Goal: Task Accomplishment & Management: Manage account settings

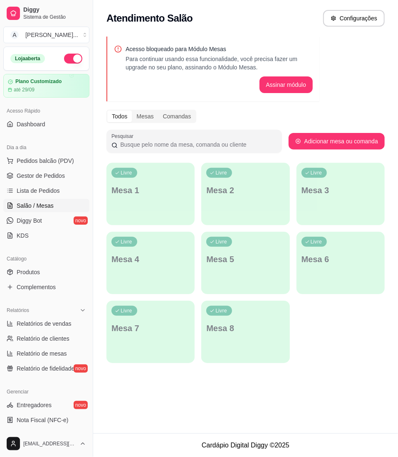
click at [33, 220] on span "Diggy Bot" at bounding box center [29, 221] width 25 height 8
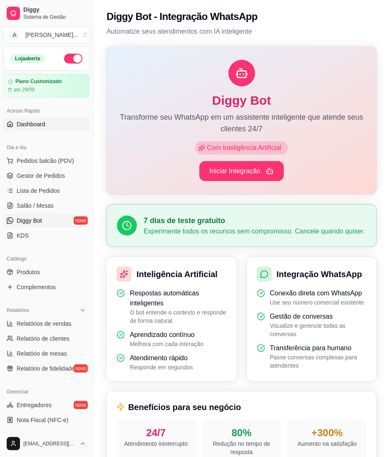
click at [38, 130] on link "Dashboard" at bounding box center [46, 124] width 86 height 13
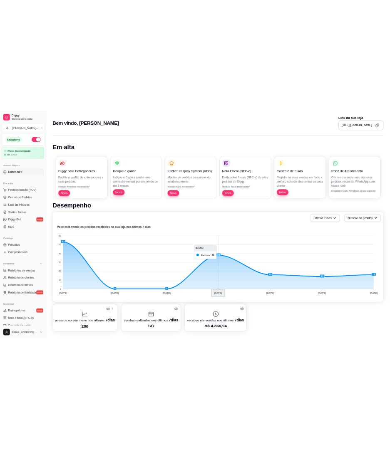
scroll to position [55, 0]
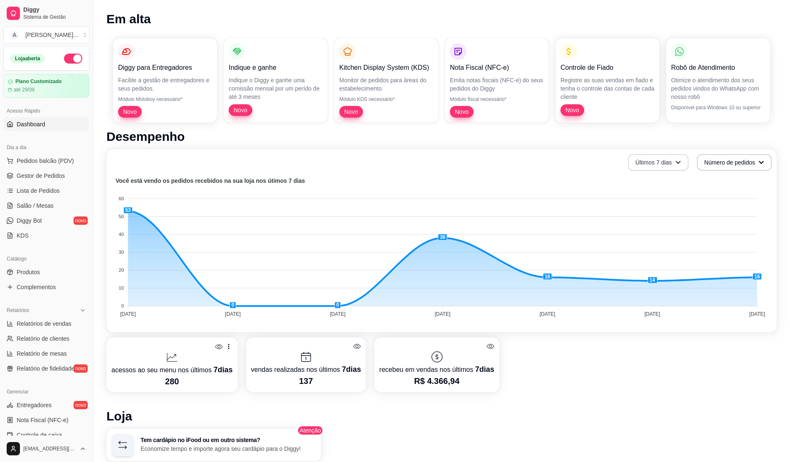
click at [389, 157] on button "Últimos 7 dias" at bounding box center [658, 162] width 61 height 17
click at [389, 206] on span "Últimos 30 dias" at bounding box center [659, 210] width 70 height 8
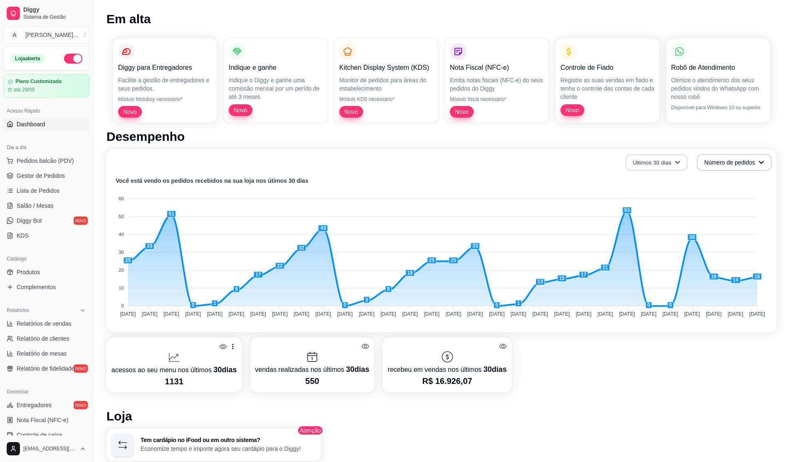
click at [389, 163] on button "Últimos 30 dias" at bounding box center [656, 163] width 62 height 16
click at [389, 320] on foreignobject at bounding box center [441, 249] width 660 height 146
click at [389, 164] on button "Número de pedidos" at bounding box center [734, 162] width 75 height 17
click at [389, 343] on div "acessos ao seu menu nos últimos 30 dias 1131 vendas realizadas nos últimos 30 d…" at bounding box center [441, 365] width 670 height 55
click at [389, 176] on foreignobject at bounding box center [441, 249] width 660 height 146
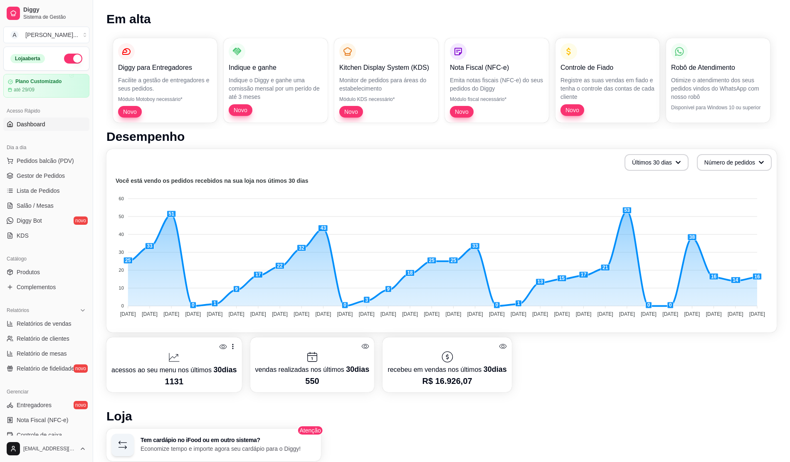
click at [389, 170] on div "Últimos 30 dias Número de pedidos Você está vendo os pedidos recebidos na sua l…" at bounding box center [441, 240] width 670 height 183
click at [389, 165] on button "Últimos 30 dias" at bounding box center [656, 163] width 62 height 16
click at [389, 182] on span "Últimos 7 dias" at bounding box center [657, 182] width 70 height 8
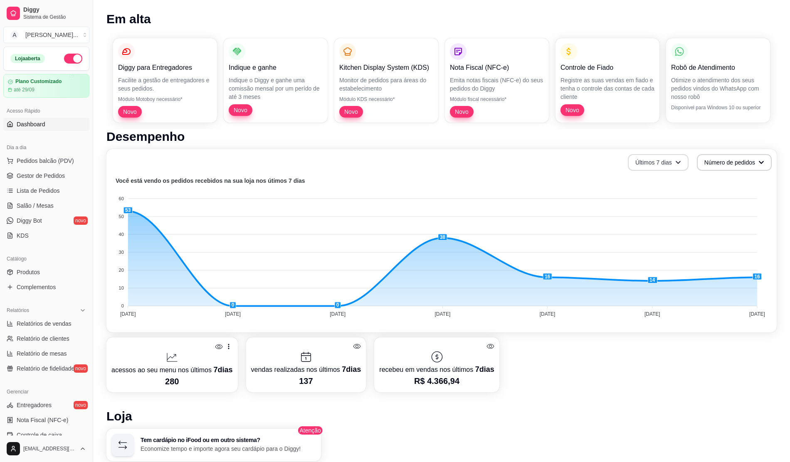
click at [389, 164] on button "Últimos 7 dias" at bounding box center [658, 162] width 61 height 17
click at [389, 192] on span "Últimos 15 dias" at bounding box center [659, 196] width 70 height 8
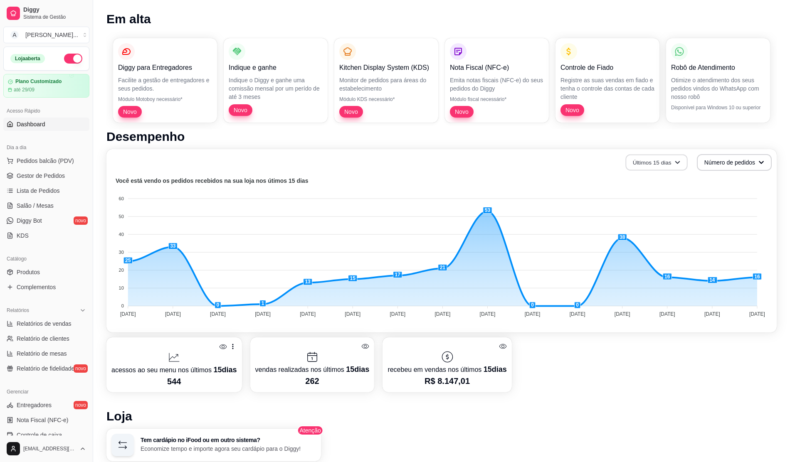
click at [389, 160] on button "Últimos 15 dias" at bounding box center [656, 163] width 62 height 16
click at [389, 182] on span "Últimos 7 dias" at bounding box center [657, 182] width 70 height 8
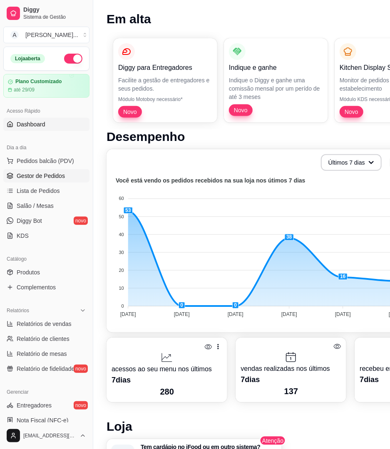
click at [56, 176] on span "Gestor de Pedidos" at bounding box center [41, 176] width 48 height 8
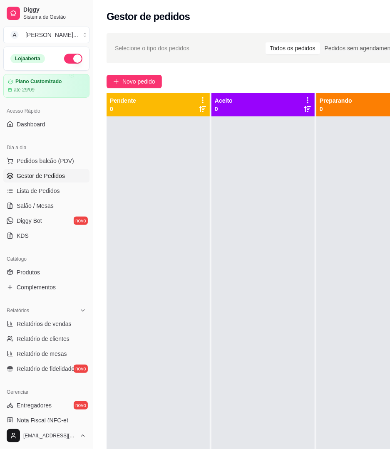
click at [130, 62] on div "Selecione o tipo dos pedidos Todos os pedidos Pedidos sem agendamento Pedidos a…" at bounding box center [287, 48] width 363 height 30
click at [133, 84] on span "Novo pedido" at bounding box center [138, 81] width 33 height 9
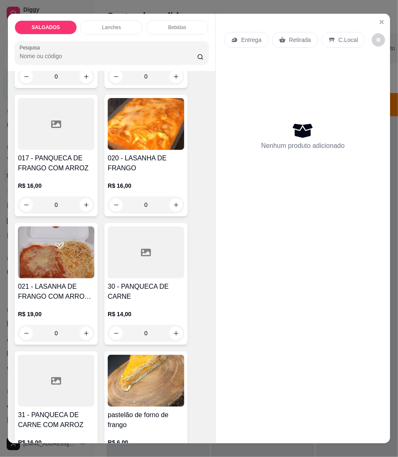
scroll to position [2106, 0]
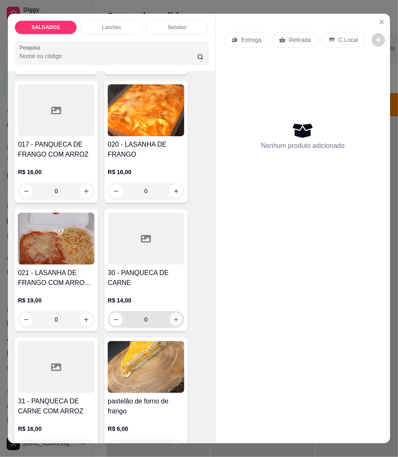
click at [173, 317] on icon "increase-product-quantity" at bounding box center [176, 320] width 6 height 6
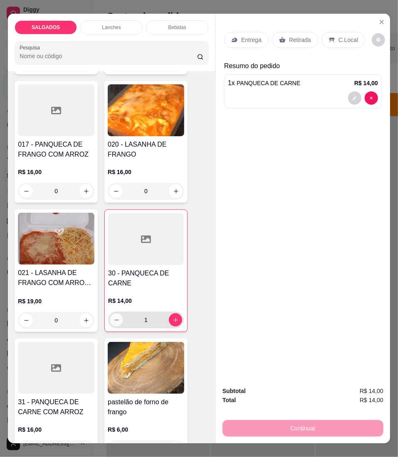
click at [113, 317] on icon "decrease-product-quantity" at bounding box center [116, 320] width 6 height 6
type input "0"
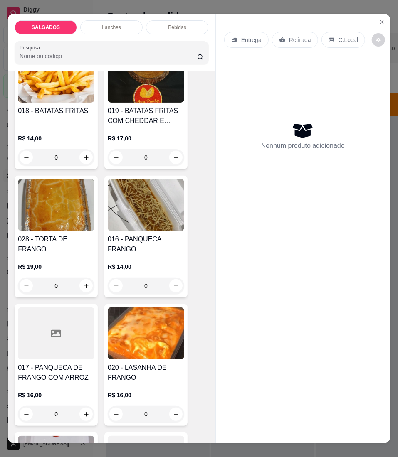
scroll to position [1885, 0]
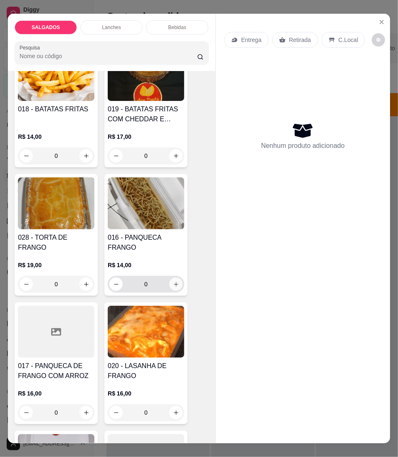
click at [173, 281] on icon "increase-product-quantity" at bounding box center [176, 284] width 6 height 6
type input "1"
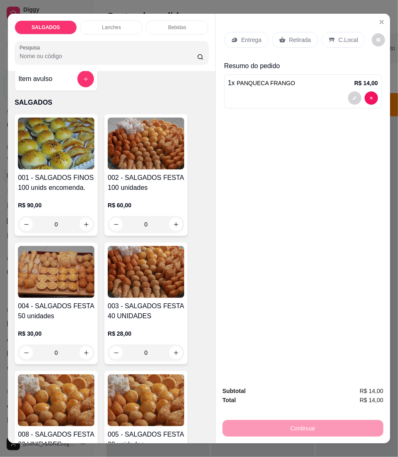
scroll to position [0, 0]
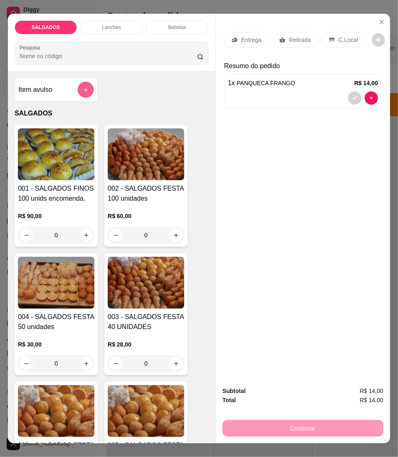
click at [85, 87] on button "add-separate-item" at bounding box center [86, 90] width 16 height 16
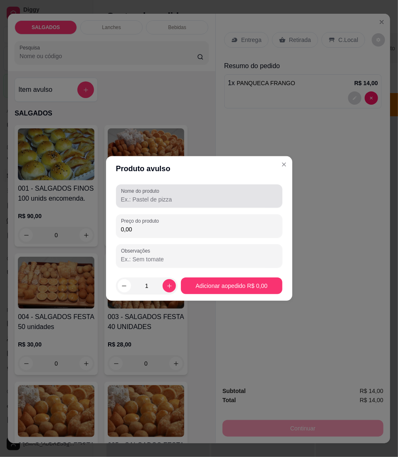
click at [164, 207] on div "Nome do produto" at bounding box center [199, 196] width 166 height 23
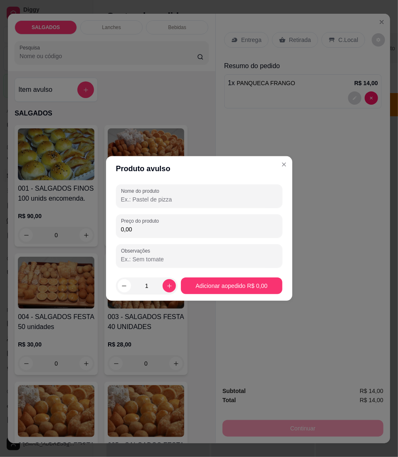
click at [174, 197] on input "Nome do produto" at bounding box center [199, 199] width 156 height 8
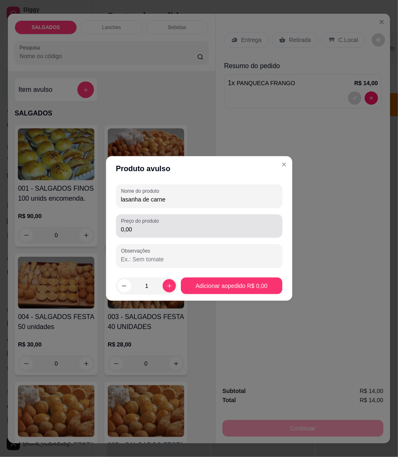
type input "lasanha de carne"
click at [168, 226] on input "0,00" at bounding box center [199, 229] width 156 height 8
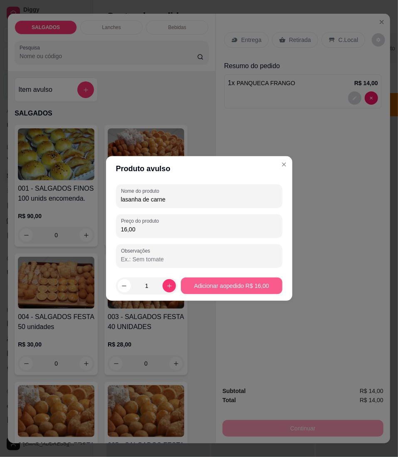
type input "16,00"
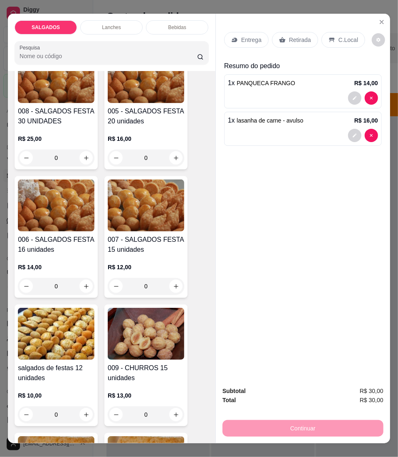
scroll to position [333, 0]
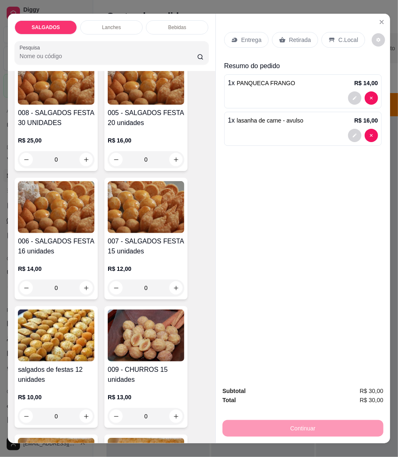
click at [163, 165] on input "0" at bounding box center [146, 159] width 47 height 17
click at [169, 165] on button "increase-product-quantity" at bounding box center [175, 159] width 13 height 13
type input "1"
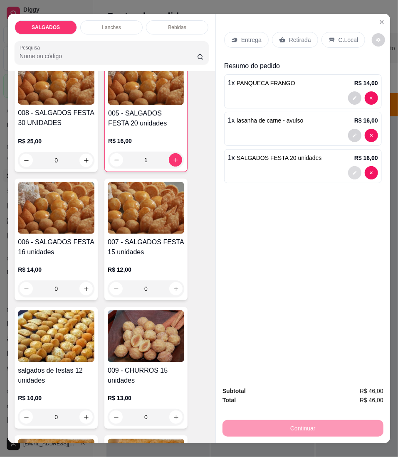
click at [348, 171] on button "decrease-product-quantity" at bounding box center [354, 172] width 13 height 13
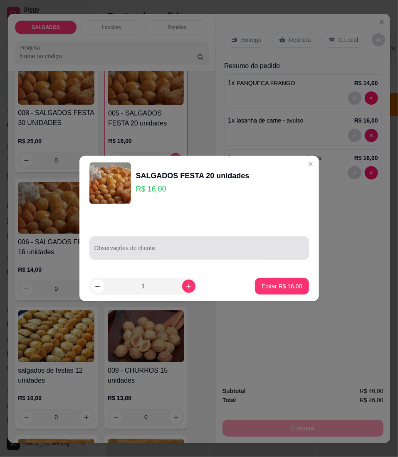
click at [237, 242] on div at bounding box center [199, 248] width 210 height 17
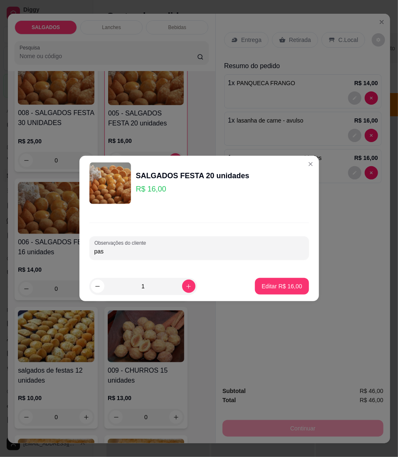
click at [121, 251] on input "pas" at bounding box center [199, 251] width 210 height 8
type input "pastel"
click at [298, 284] on button "Editar R$ 16,00" at bounding box center [282, 286] width 54 height 17
type input "0"
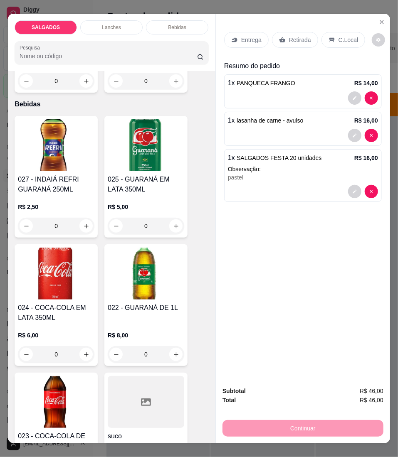
scroll to position [2882, 0]
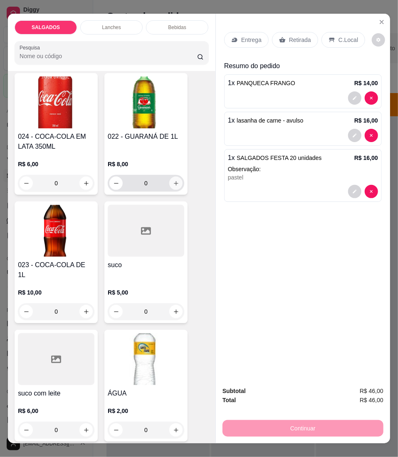
click at [169, 180] on button "increase-product-quantity" at bounding box center [175, 183] width 13 height 13
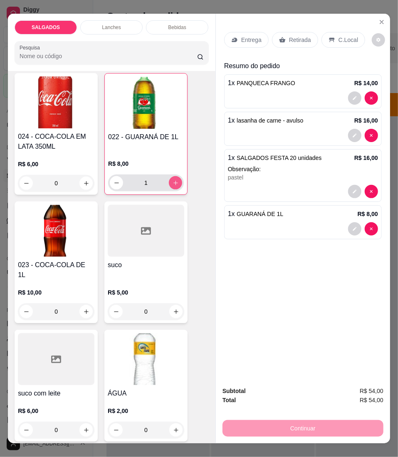
type input "1"
click at [241, 37] on p "Entrega" at bounding box center [251, 40] width 20 height 8
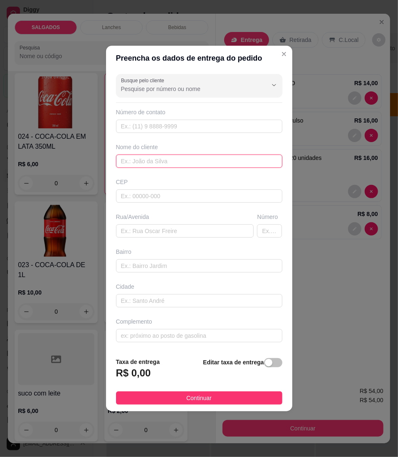
drag, startPoint x: 207, startPoint y: 163, endPoint x: 200, endPoint y: 156, distance: 9.4
click at [206, 163] on input "text" at bounding box center [199, 161] width 166 height 13
click at [170, 172] on div "Busque pelo cliente Número de contato Nome do cliente CEP Rua/[GEOGRAPHIC_DATA]" at bounding box center [199, 211] width 186 height 280
click at [173, 147] on div "Busque pelo cliente Número de contato Nome do cliente CEP Rua/[GEOGRAPHIC_DATA]" at bounding box center [199, 211] width 186 height 280
click at [170, 156] on input "text" at bounding box center [199, 161] width 166 height 13
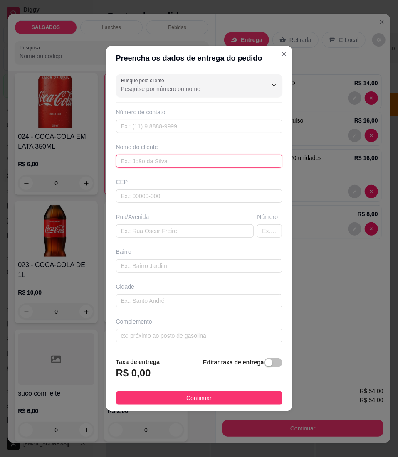
paste input "[PERSON_NAME]"
type input "[PERSON_NAME]"
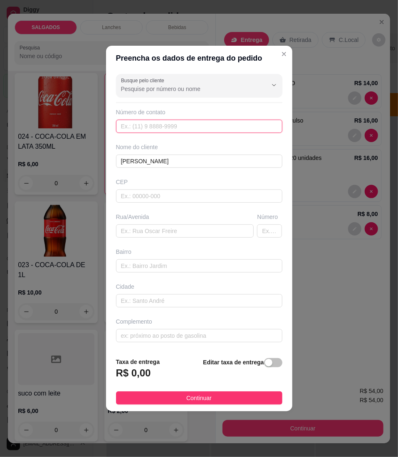
click at [174, 123] on input "text" at bounding box center [199, 126] width 166 height 13
click at [160, 132] on input "text" at bounding box center [199, 126] width 166 height 13
paste input "[PHONE_NUMBER]"
type input "[PHONE_NUMBER]"
drag, startPoint x: 145, startPoint y: 230, endPoint x: 138, endPoint y: 226, distance: 7.5
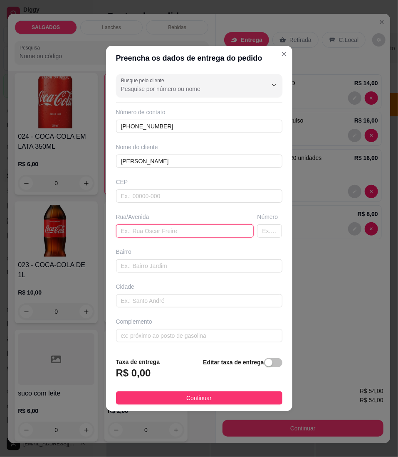
click at [142, 229] on input "text" at bounding box center [185, 230] width 138 height 13
click at [129, 239] on div "Busque pelo cliente Número de contato [PHONE_NUMBER] Nome do cliente [PERSON_NA…" at bounding box center [199, 211] width 186 height 280
click at [130, 228] on input "text" at bounding box center [185, 230] width 138 height 13
paste input "[[DATE] 16:54] [PERSON_NAME]: [STREET_ADDRESS][PERSON_NAME] [[DATE] 16:54] [PER…"
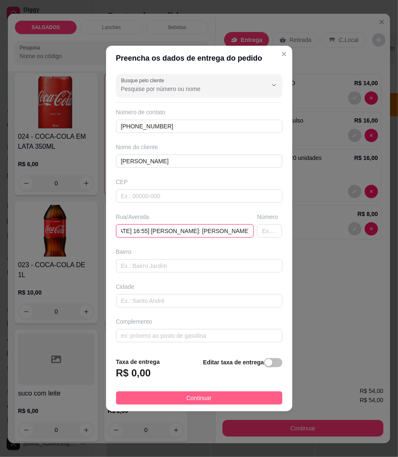
type input "[[DATE] 16:54] [PERSON_NAME]: [STREET_ADDRESS][PERSON_NAME] [[DATE] 16:54] [PER…"
click at [166, 396] on button "Continuar" at bounding box center [199, 398] width 166 height 13
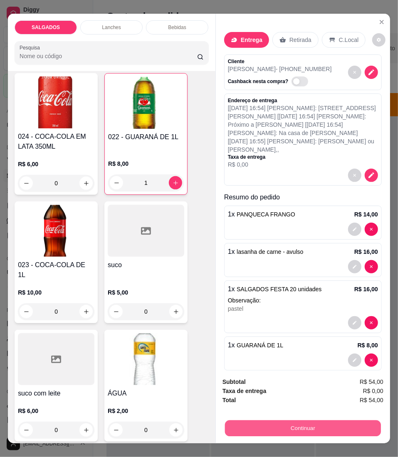
click at [270, 421] on button "Continuar" at bounding box center [303, 429] width 156 height 16
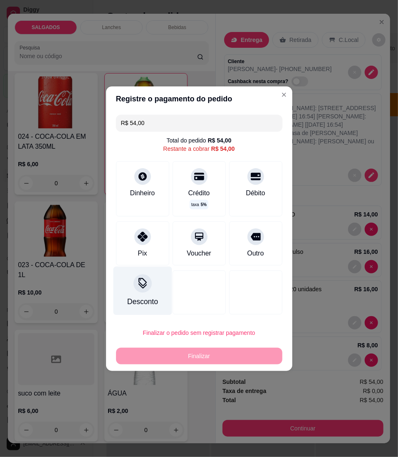
drag, startPoint x: 131, startPoint y: 239, endPoint x: 131, endPoint y: 259, distance: 20.0
click at [131, 239] on div "Pix" at bounding box center [142, 244] width 53 height 44
type input "R$ 0,00"
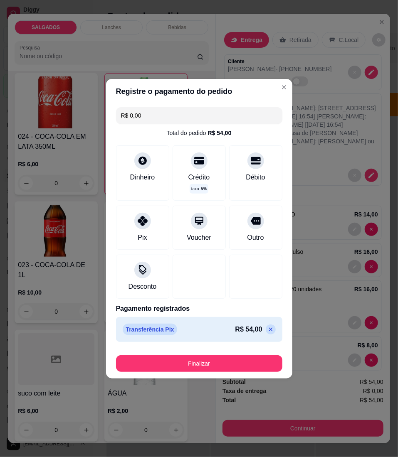
click at [148, 351] on footer "Finalizar" at bounding box center [199, 361] width 186 height 33
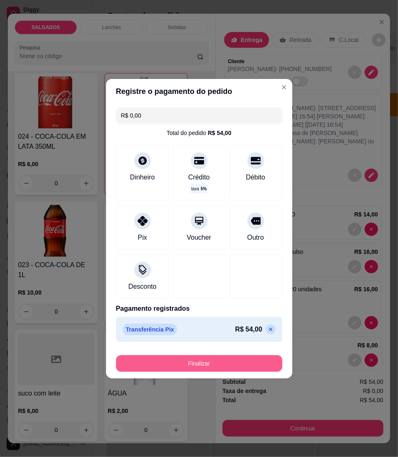
click at [136, 366] on button "Finalizar" at bounding box center [199, 363] width 166 height 17
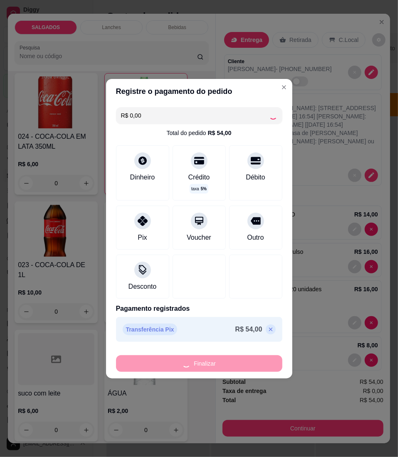
type input "0"
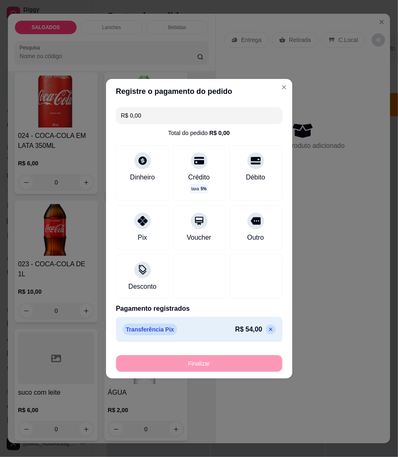
type input "-R$ 54,00"
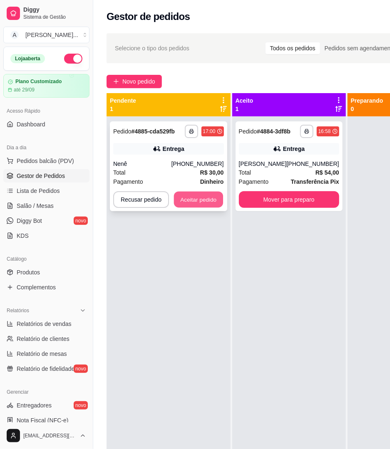
click at [205, 207] on button "Aceitar pedido" at bounding box center [198, 200] width 49 height 16
click at [210, 205] on button "Aceitar pedido" at bounding box center [198, 200] width 49 height 16
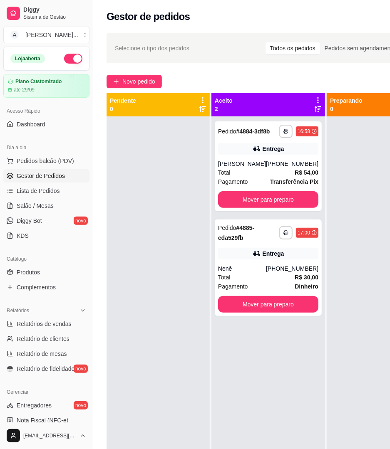
click at [144, 300] on div at bounding box center [157, 340] width 103 height 449
click at [130, 95] on div "Pendente 0" at bounding box center [157, 104] width 103 height 23
click at [129, 85] on span "Novo pedido" at bounding box center [138, 81] width 33 height 9
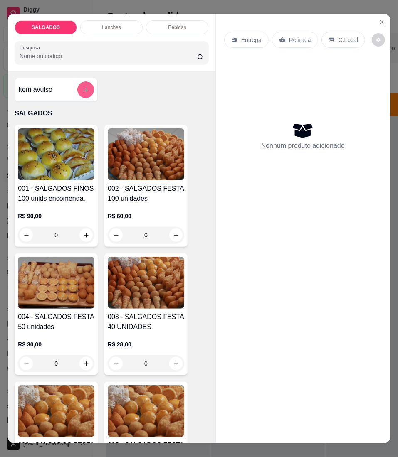
click at [80, 98] on button "add-separate-item" at bounding box center [85, 89] width 17 height 17
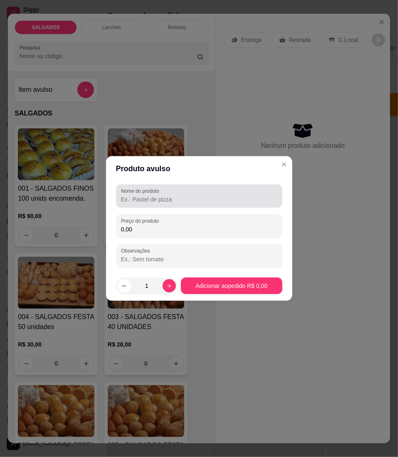
click at [154, 205] on div "Nome do produto" at bounding box center [199, 196] width 166 height 23
click at [134, 207] on div "Nome do produto" at bounding box center [199, 196] width 166 height 23
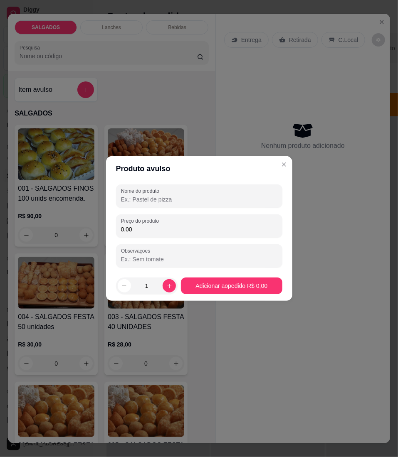
paste input "15 pastel de frango 15 pastel doce 15 canudo 15 empada 10 coxinha"
click at [248, 200] on input "15 pastel de frango 15 pastel doce 15 canudo 15 empada 10 coxinha" at bounding box center [199, 199] width 156 height 8
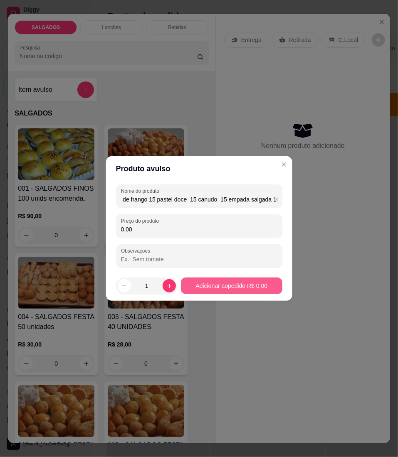
type input "15 pastel de frango 15 pastel doce 15 canudo 15 empada salgada 10 coxinha"
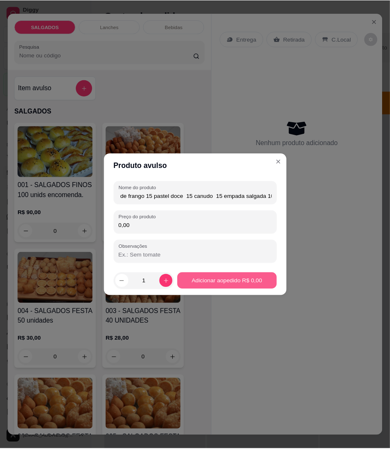
scroll to position [0, 0]
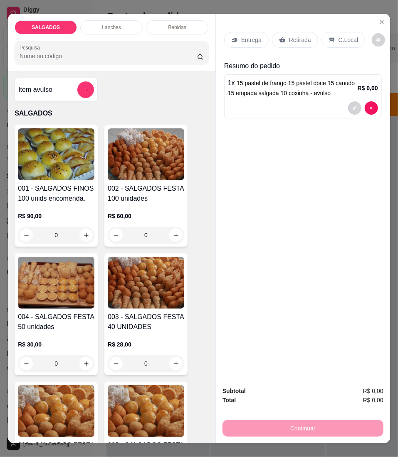
click at [295, 41] on div "Retirada" at bounding box center [295, 40] width 46 height 16
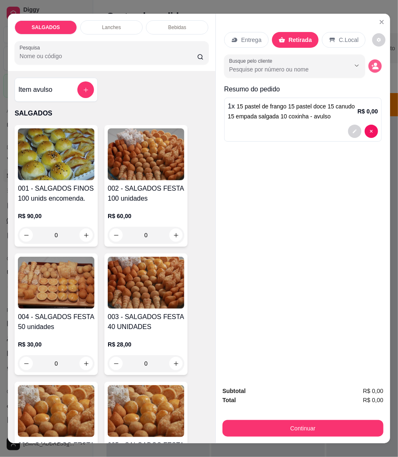
click at [369, 67] on button "decrease-product-quantity" at bounding box center [374, 65] width 13 height 13
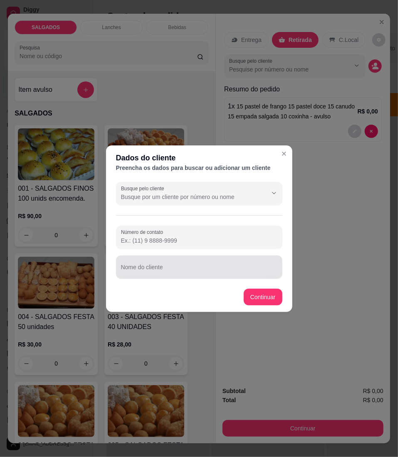
click at [142, 273] on input "Nome do cliente" at bounding box center [199, 270] width 156 height 8
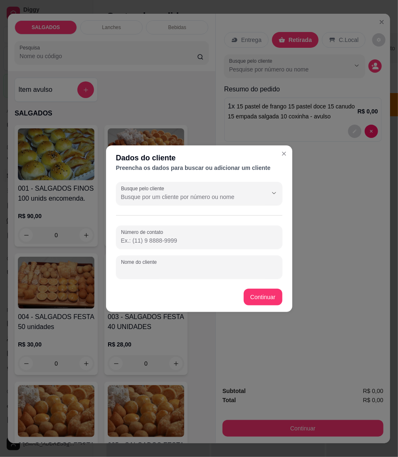
paste input "Francinubia Nunes 🌵Vagne"
type input "Francinubia Nunes 🌵Vagne"
click at [146, 243] on input "Número de contato" at bounding box center [199, 241] width 156 height 8
click at [200, 224] on div "Busque pelo cliente Número de contato Nome do cliente Francinubia Nunes 🌵Vagne" at bounding box center [199, 231] width 186 height 104
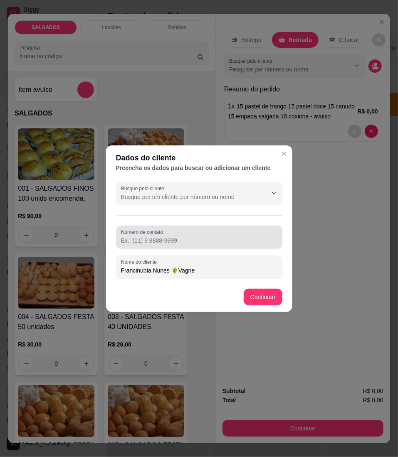
click at [200, 233] on div at bounding box center [199, 237] width 156 height 17
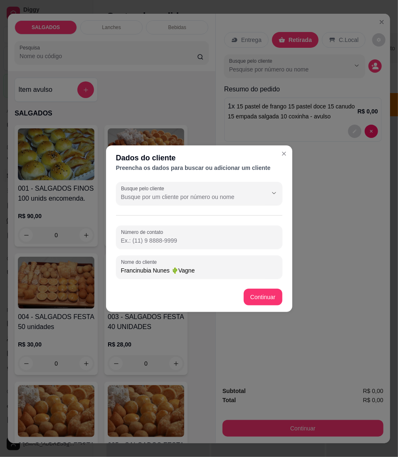
paste input "[PHONE_NUMBER]"
type input "[PHONE_NUMBER]"
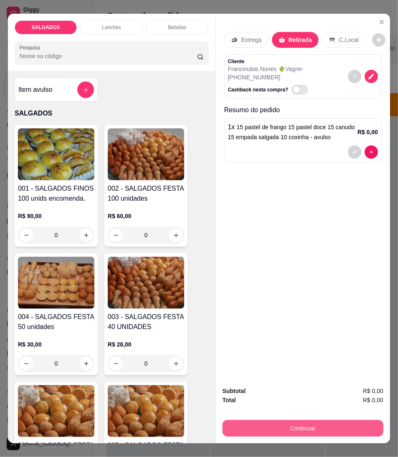
click at [311, 428] on button "Continuar" at bounding box center [302, 428] width 161 height 17
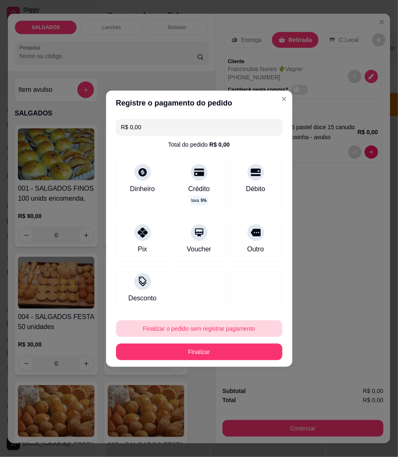
click at [192, 325] on button "Finalizar o pedido sem registrar pagamento" at bounding box center [199, 329] width 166 height 17
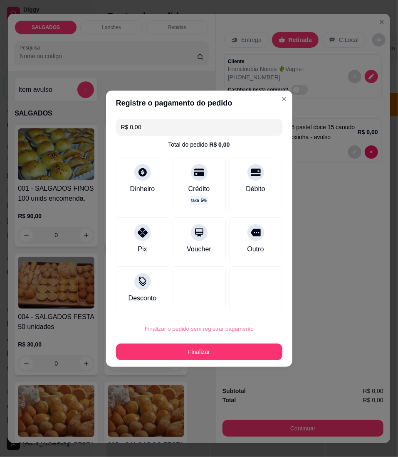
click at [245, 399] on button "Confirmar" at bounding box center [251, 397] width 30 height 12
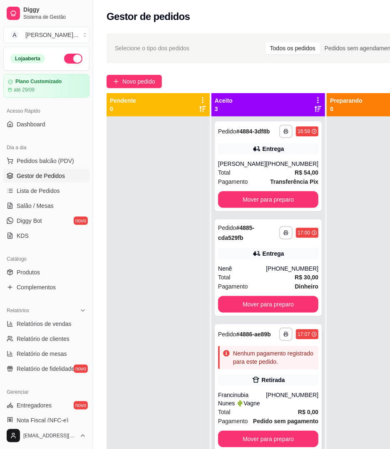
click at [244, 396] on div "**********" at bounding box center [268, 387] width 107 height 126
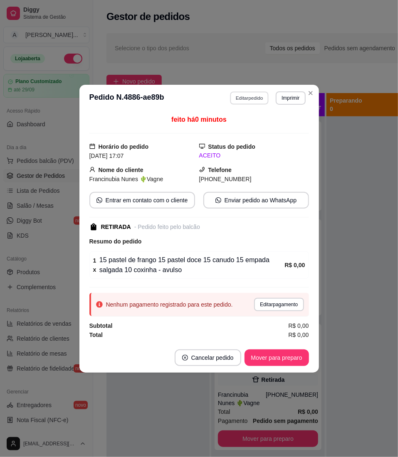
click at [253, 95] on button "Editar pedido" at bounding box center [249, 97] width 39 height 13
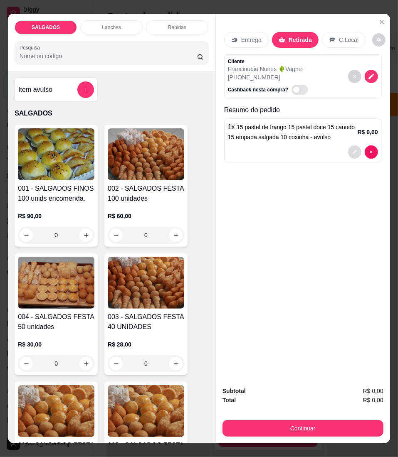
click at [352, 150] on icon "decrease-product-quantity" at bounding box center [354, 152] width 5 height 5
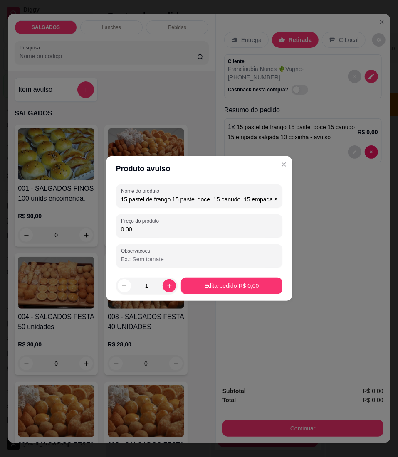
click at [187, 240] on div "Nome do produto 15 pastel de frango 15 pastel doce 15 canudo 15 empada salgada …" at bounding box center [199, 226] width 166 height 83
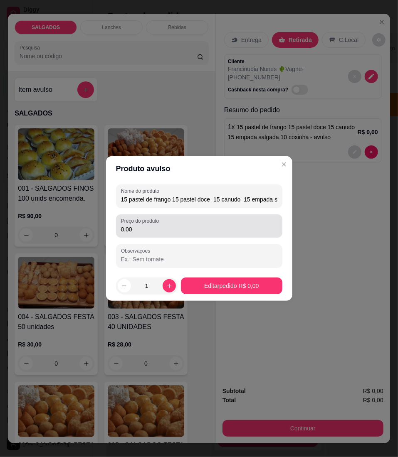
click at [183, 230] on input "0,00" at bounding box center [199, 229] width 156 height 8
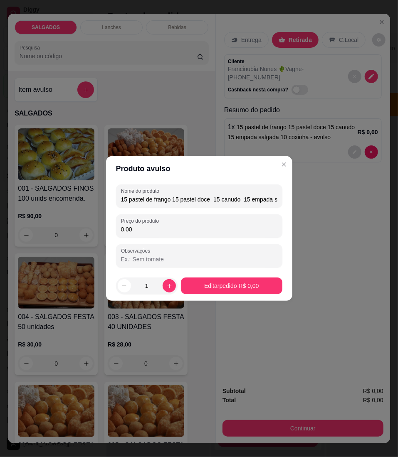
click at [178, 225] on input "0,00" at bounding box center [199, 229] width 156 height 8
type input "42,00"
click at [271, 297] on footer "1 Editar pedido R$ 42,00" at bounding box center [199, 286] width 186 height 30
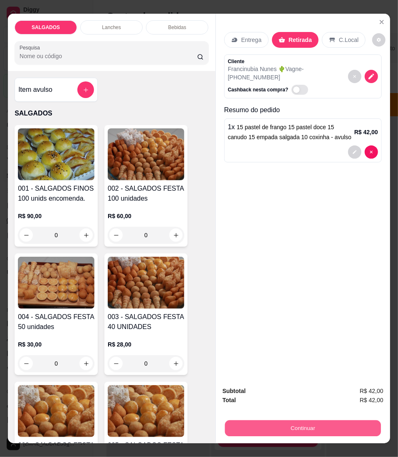
click at [300, 421] on button "Continuar" at bounding box center [303, 429] width 156 height 16
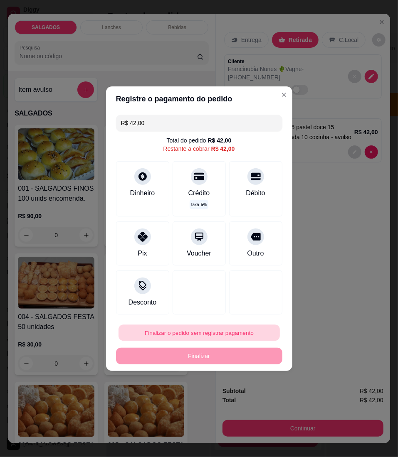
click at [210, 338] on button "Finalizar o pedido sem registrar pagamento" at bounding box center [198, 333] width 161 height 16
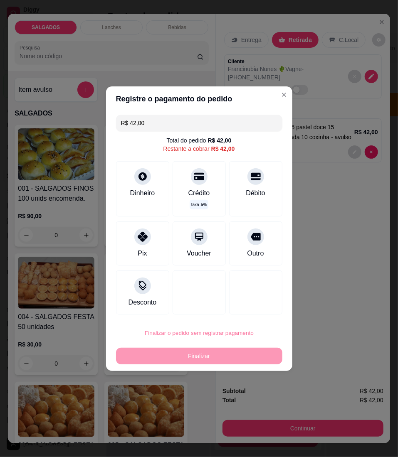
click at [247, 407] on button "Confirmar" at bounding box center [251, 401] width 30 height 12
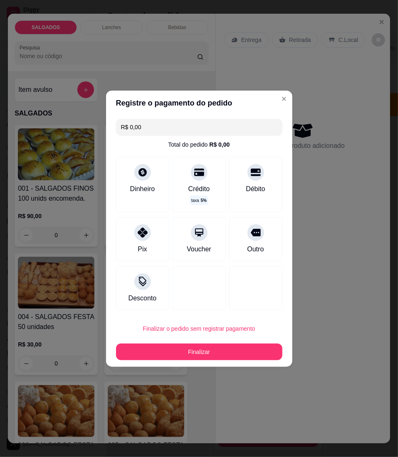
type input "R$ 0,00"
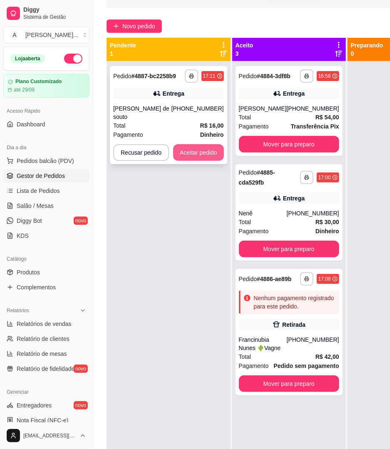
click at [195, 144] on button "Aceitar pedido" at bounding box center [198, 152] width 51 height 17
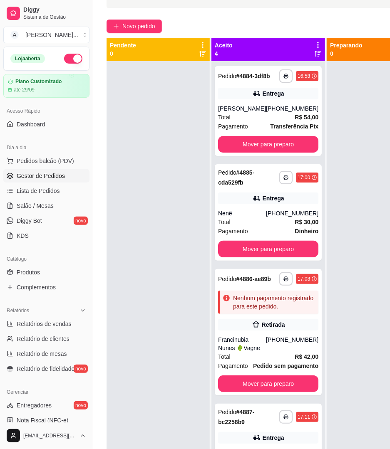
scroll to position [55, 0]
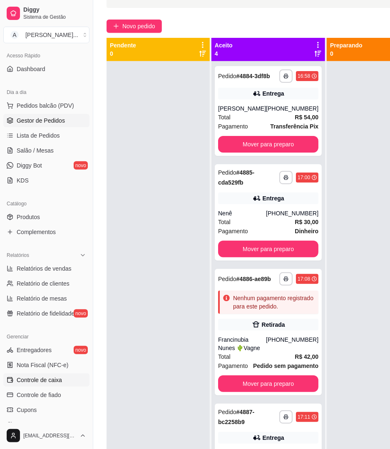
click at [59, 382] on span "Controle de caixa" at bounding box center [39, 380] width 45 height 8
click at [46, 376] on span "Controle de caixa" at bounding box center [39, 380] width 45 height 8
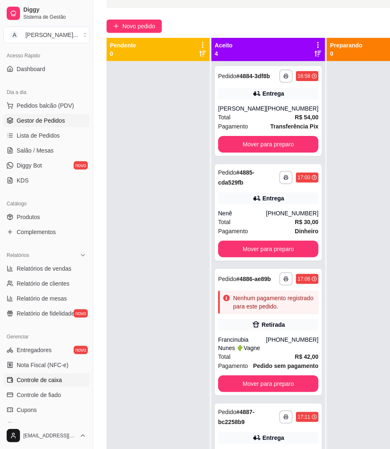
click at [46, 376] on span "Controle de caixa" at bounding box center [39, 380] width 45 height 8
click at [25, 380] on span "Controle de caixa" at bounding box center [39, 380] width 45 height 8
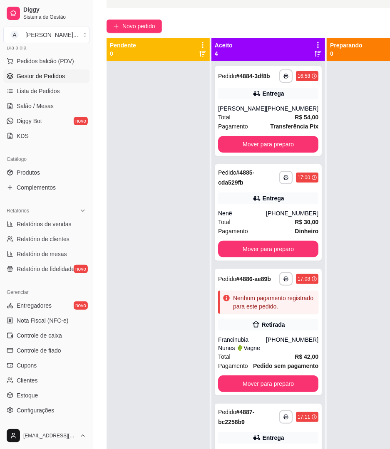
scroll to position [141, 0]
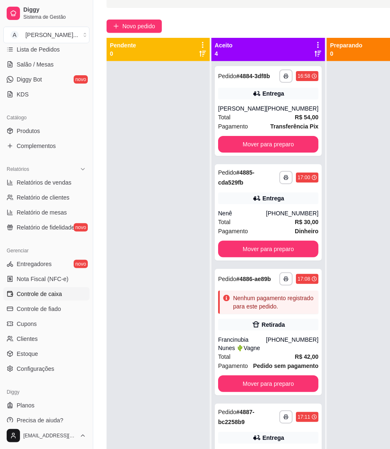
click at [9, 295] on icon at bounding box center [10, 294] width 7 height 7
click at [10, 295] on icon at bounding box center [10, 294] width 7 height 7
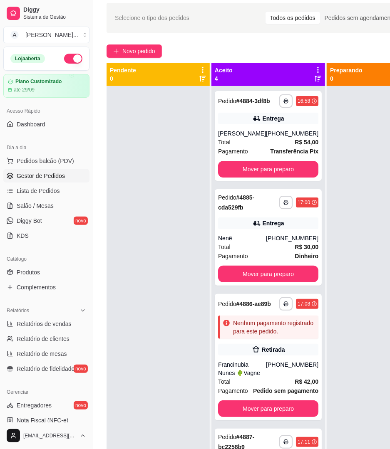
scroll to position [0, 0]
